Goal: Use online tool/utility

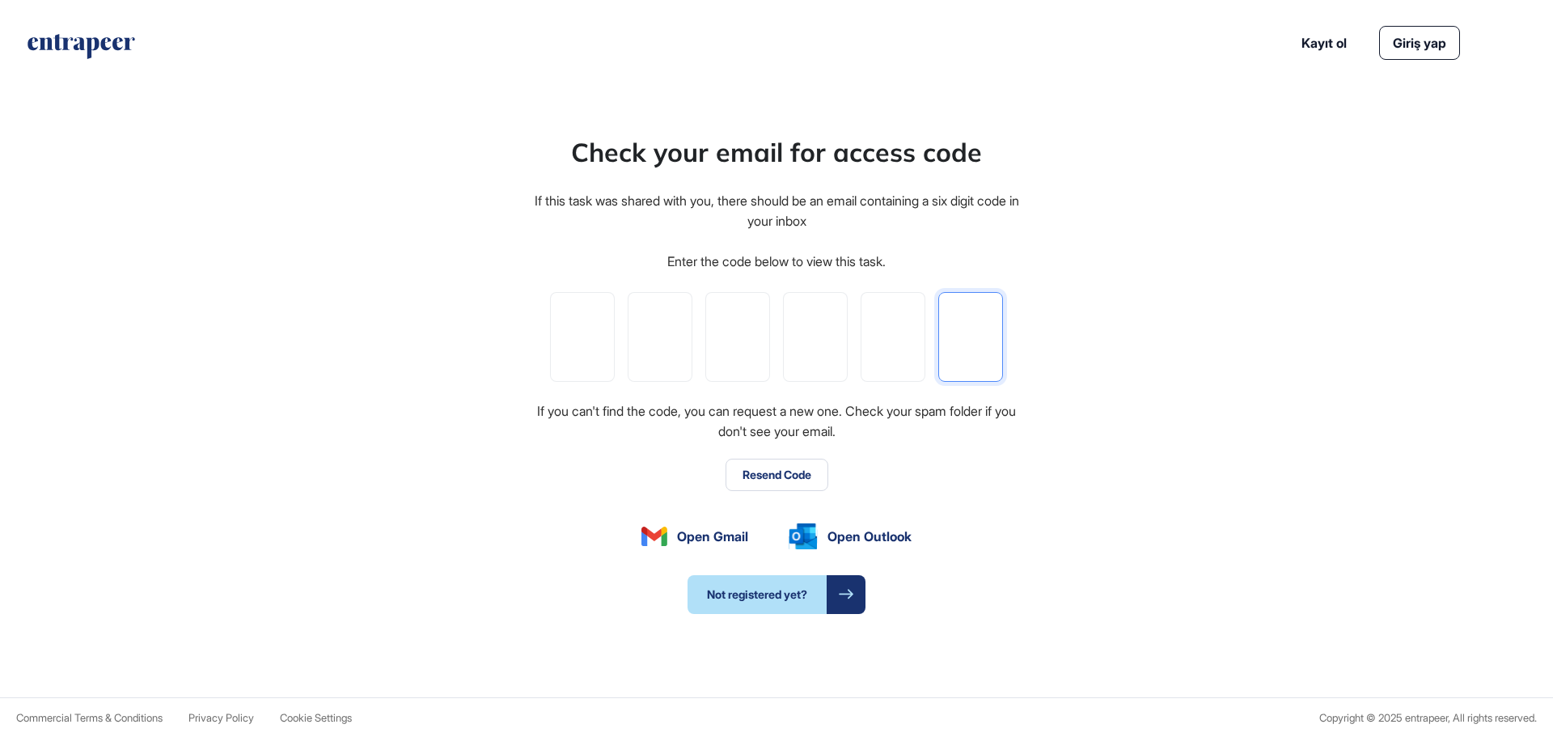
paste input "*"
type input "*"
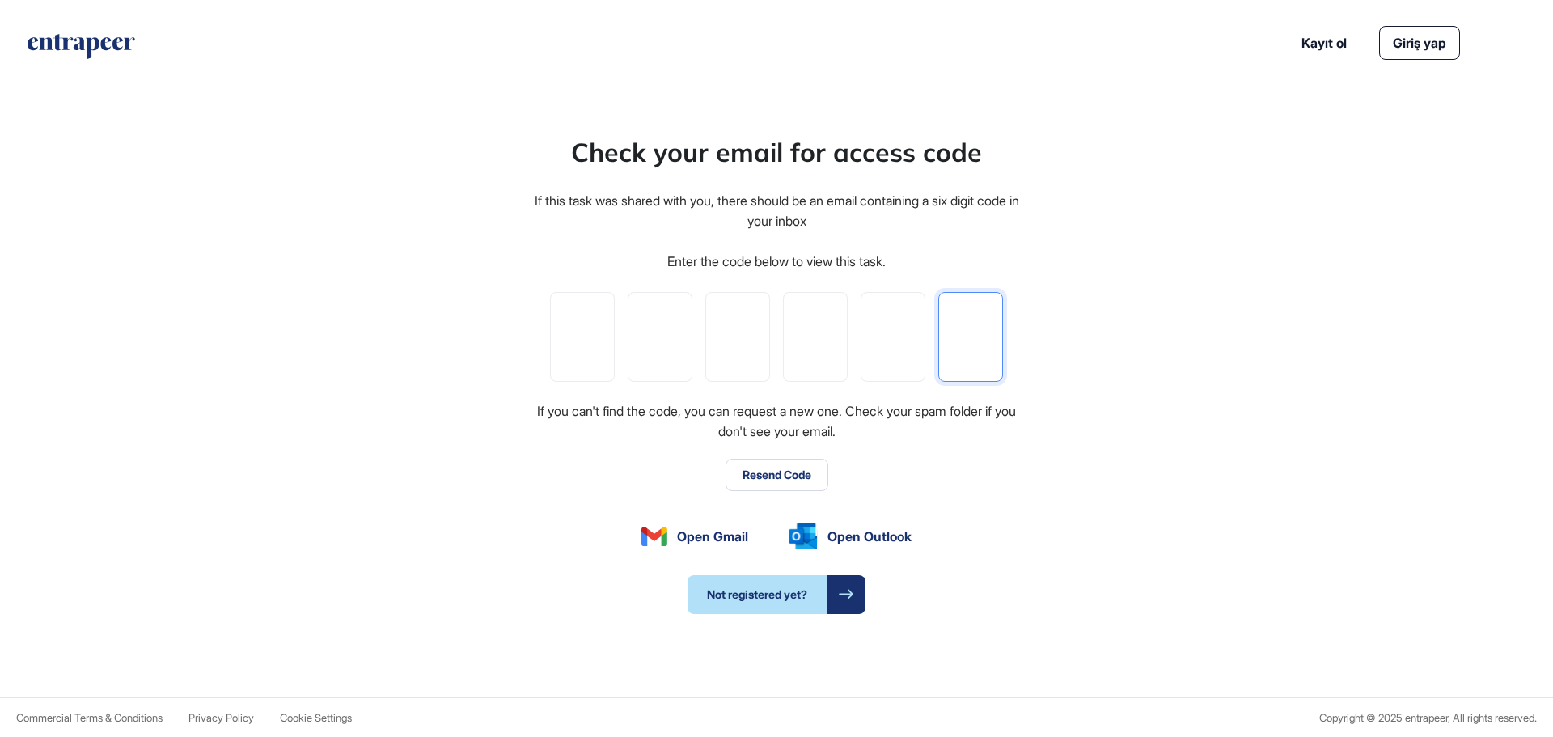
type input "*"
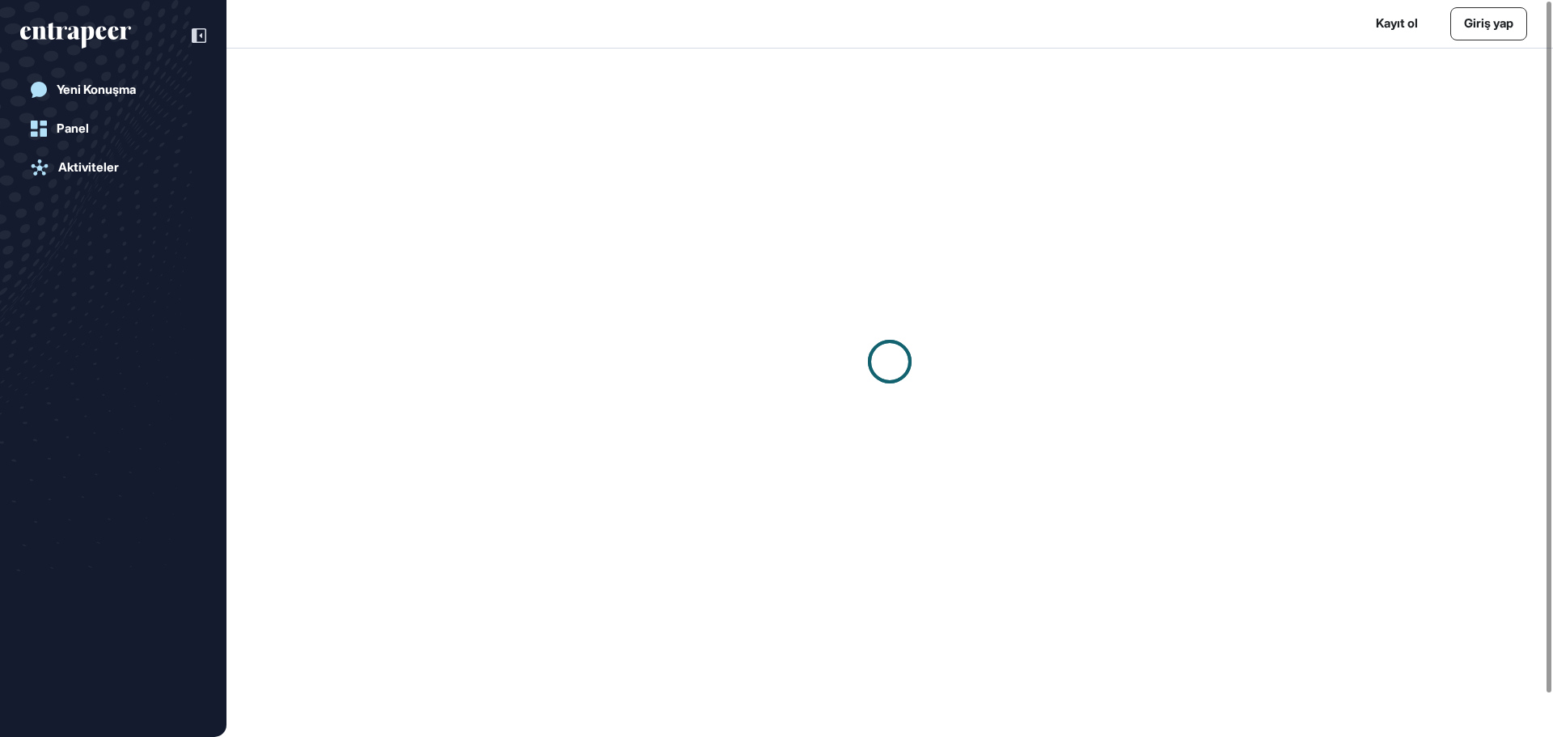
scroll to position [1, 1]
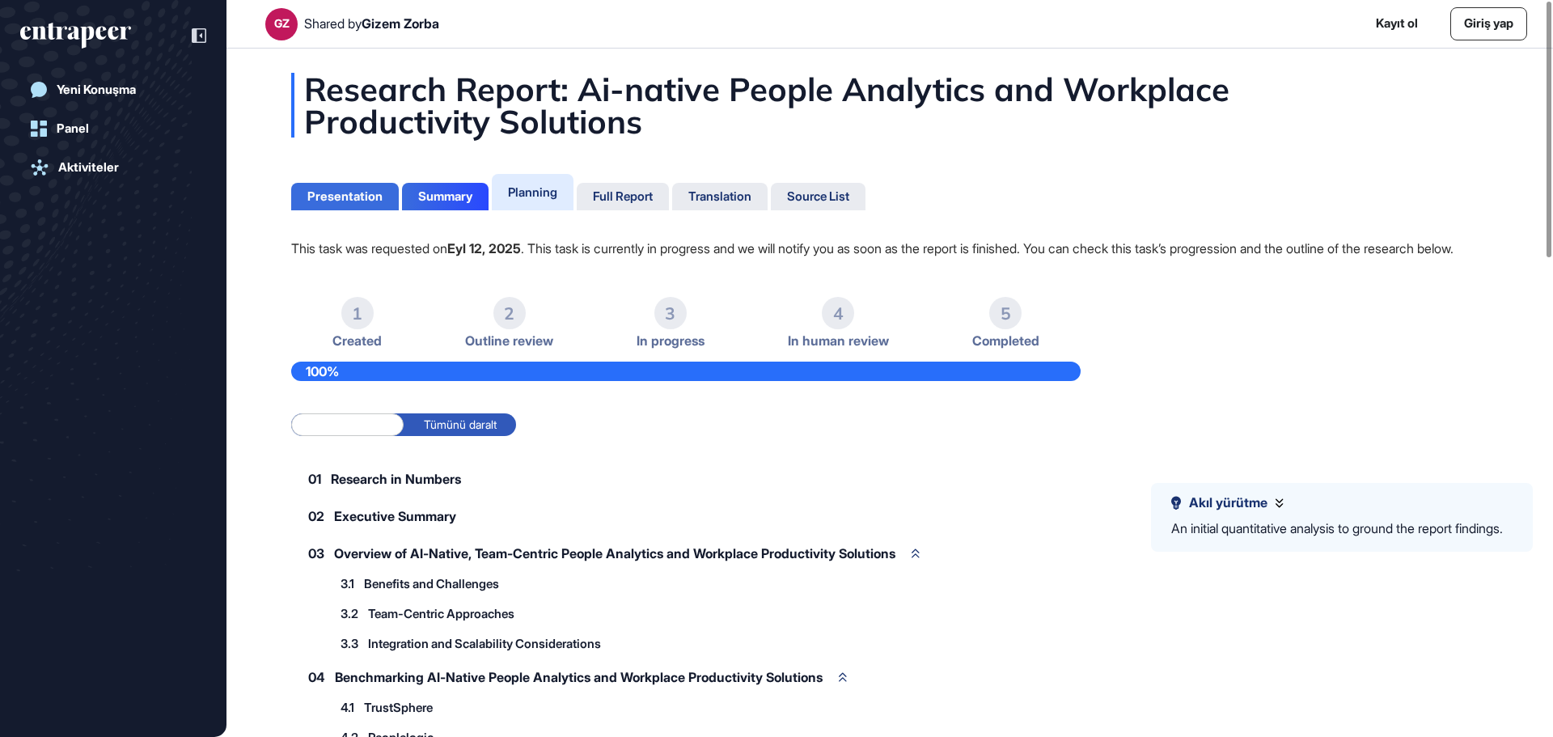
click at [362, 190] on div "Presentation" at bounding box center [344, 196] width 75 height 15
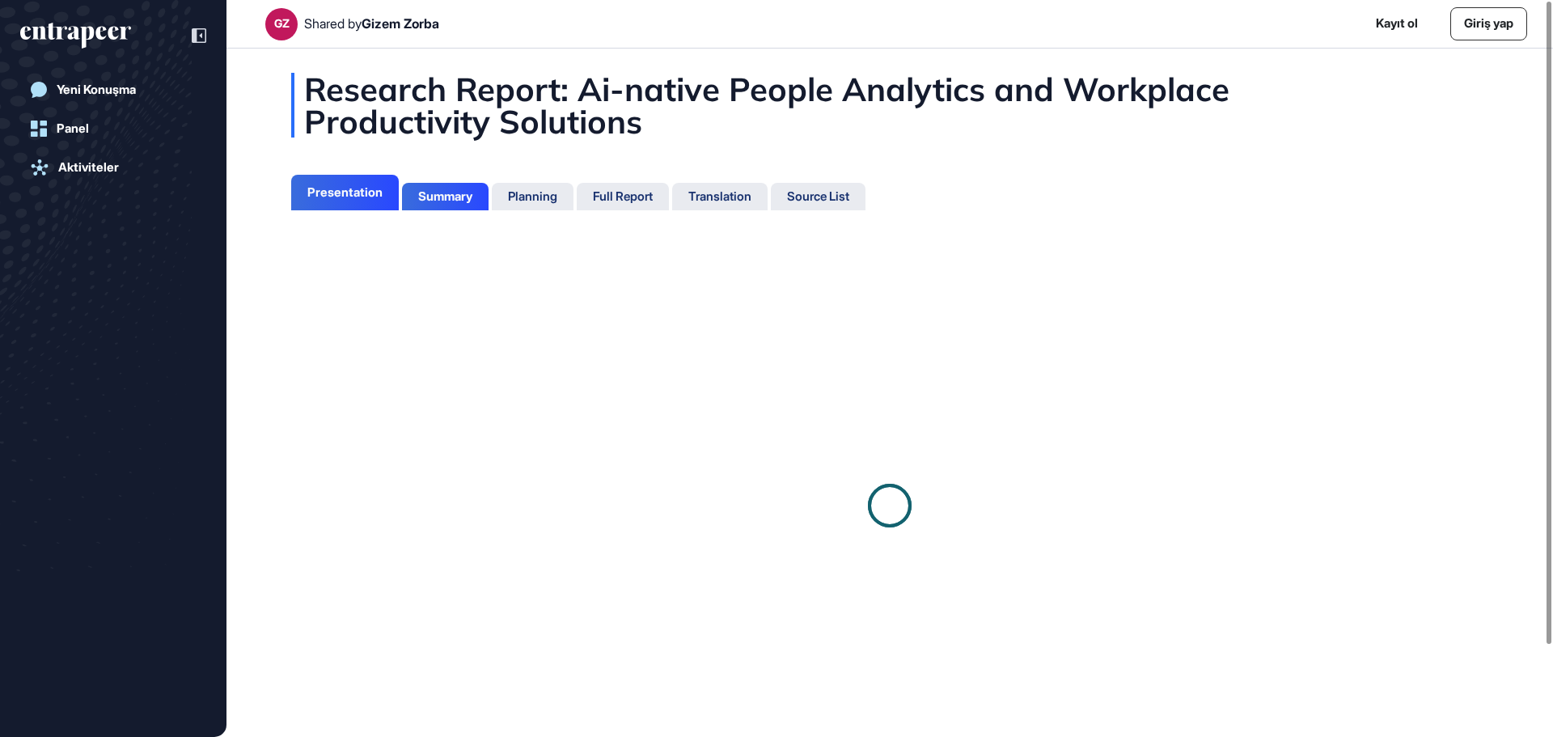
scroll to position [7, 1]
